Goal: Information Seeking & Learning: Learn about a topic

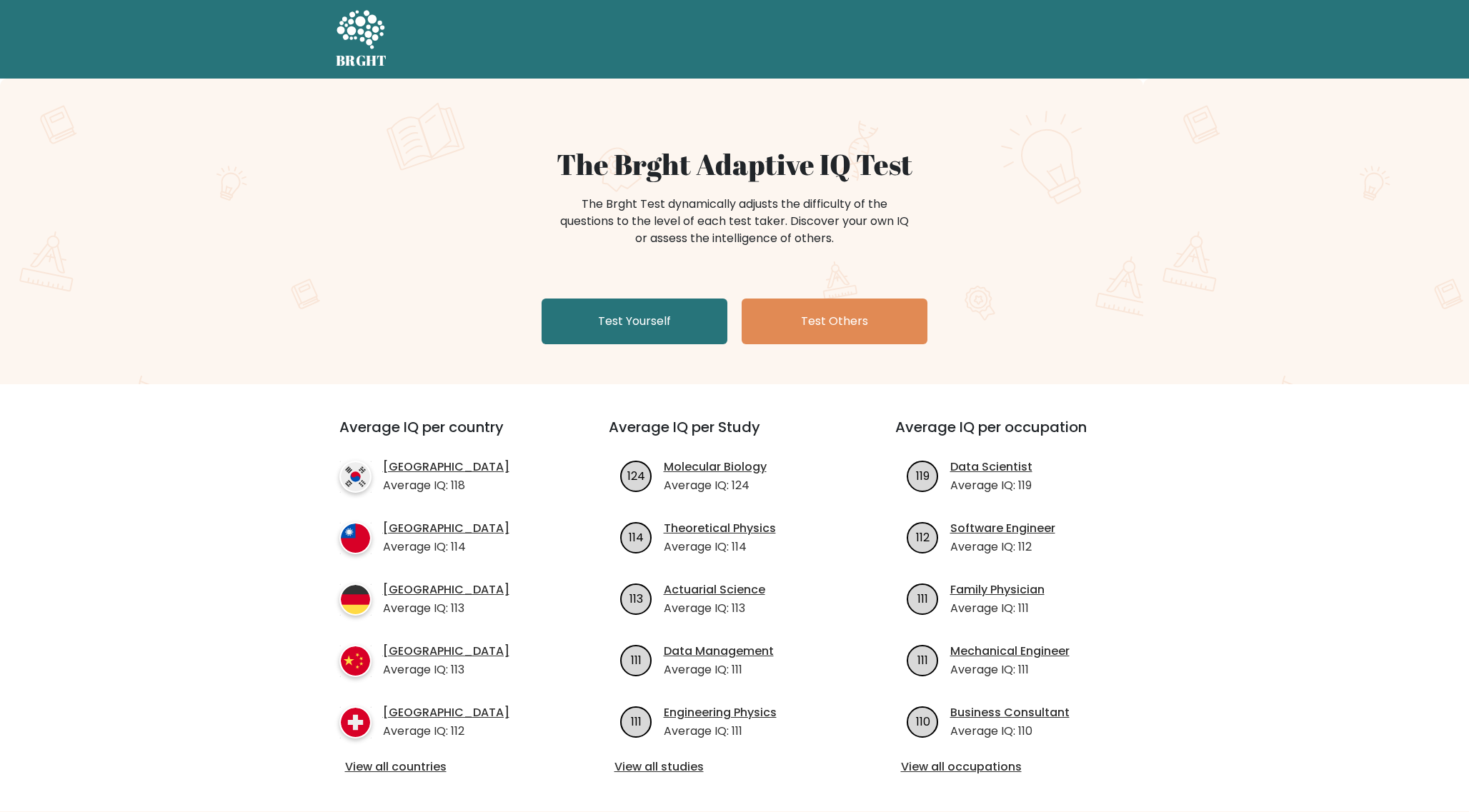
click at [431, 468] on link "[GEOGRAPHIC_DATA]" at bounding box center [446, 467] width 126 height 17
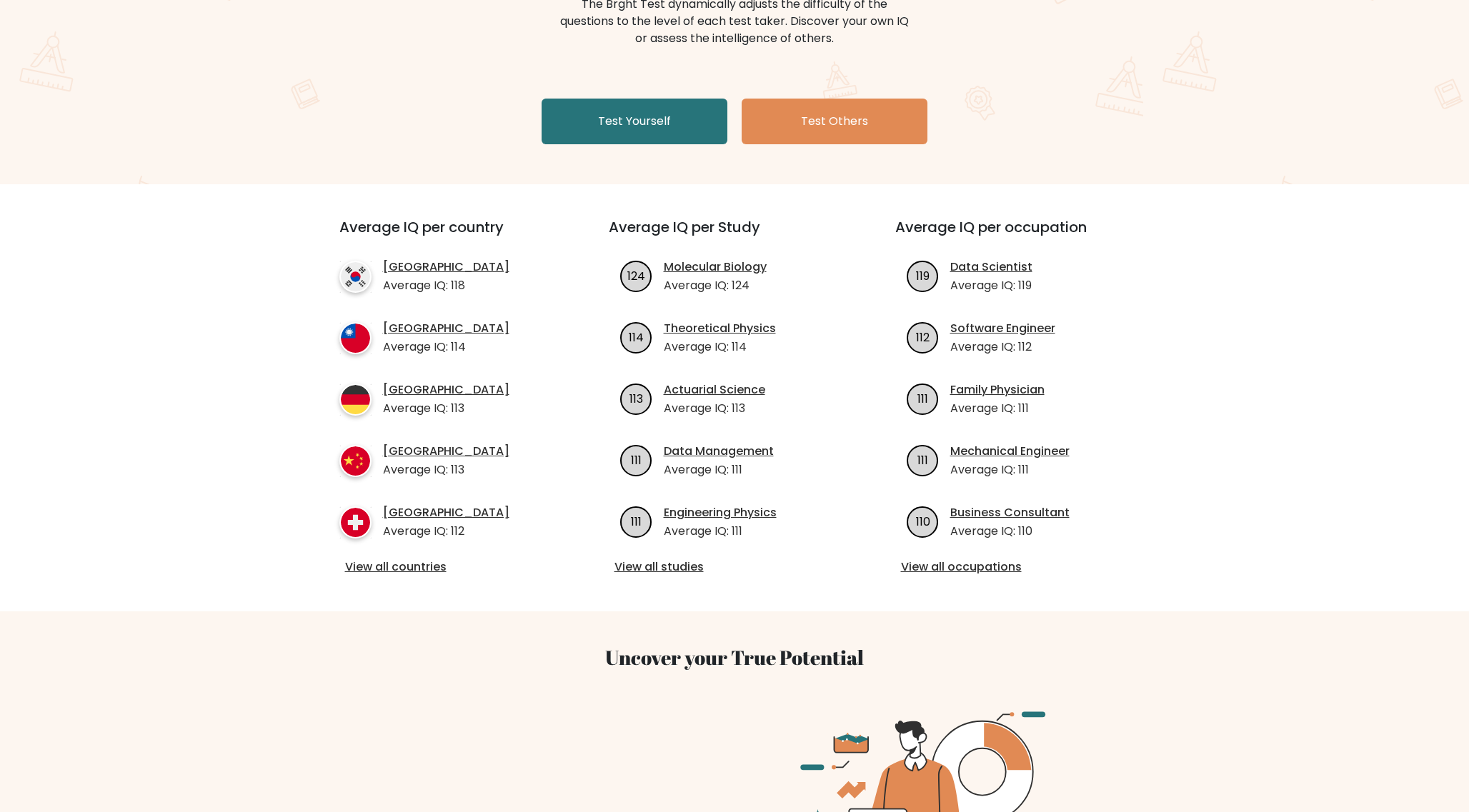
scroll to position [223, 0]
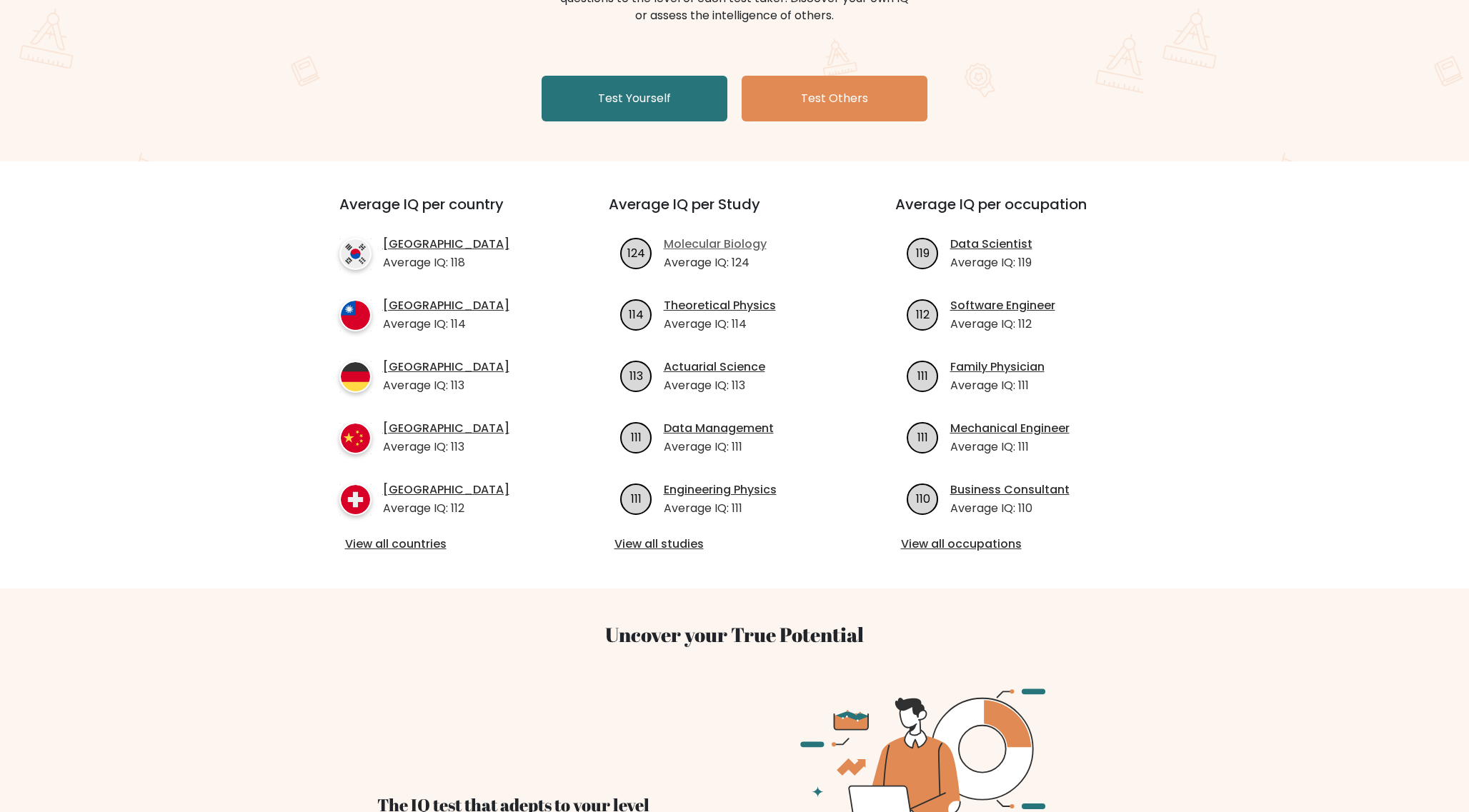
click at [705, 246] on link "Molecular Biology" at bounding box center [715, 244] width 103 height 17
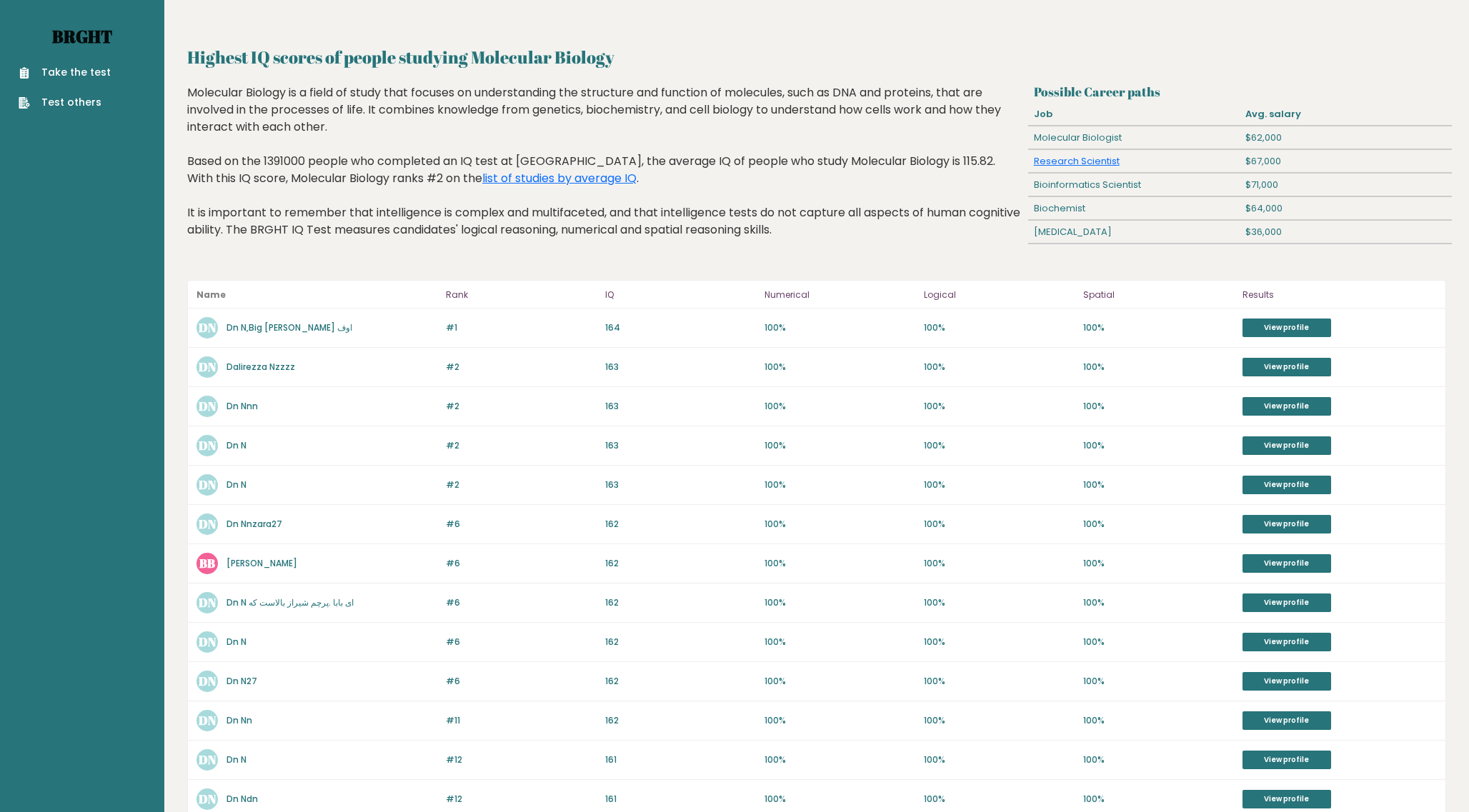
click at [92, 41] on link "Brght" at bounding box center [82, 36] width 60 height 23
